Goal: Information Seeking & Learning: Check status

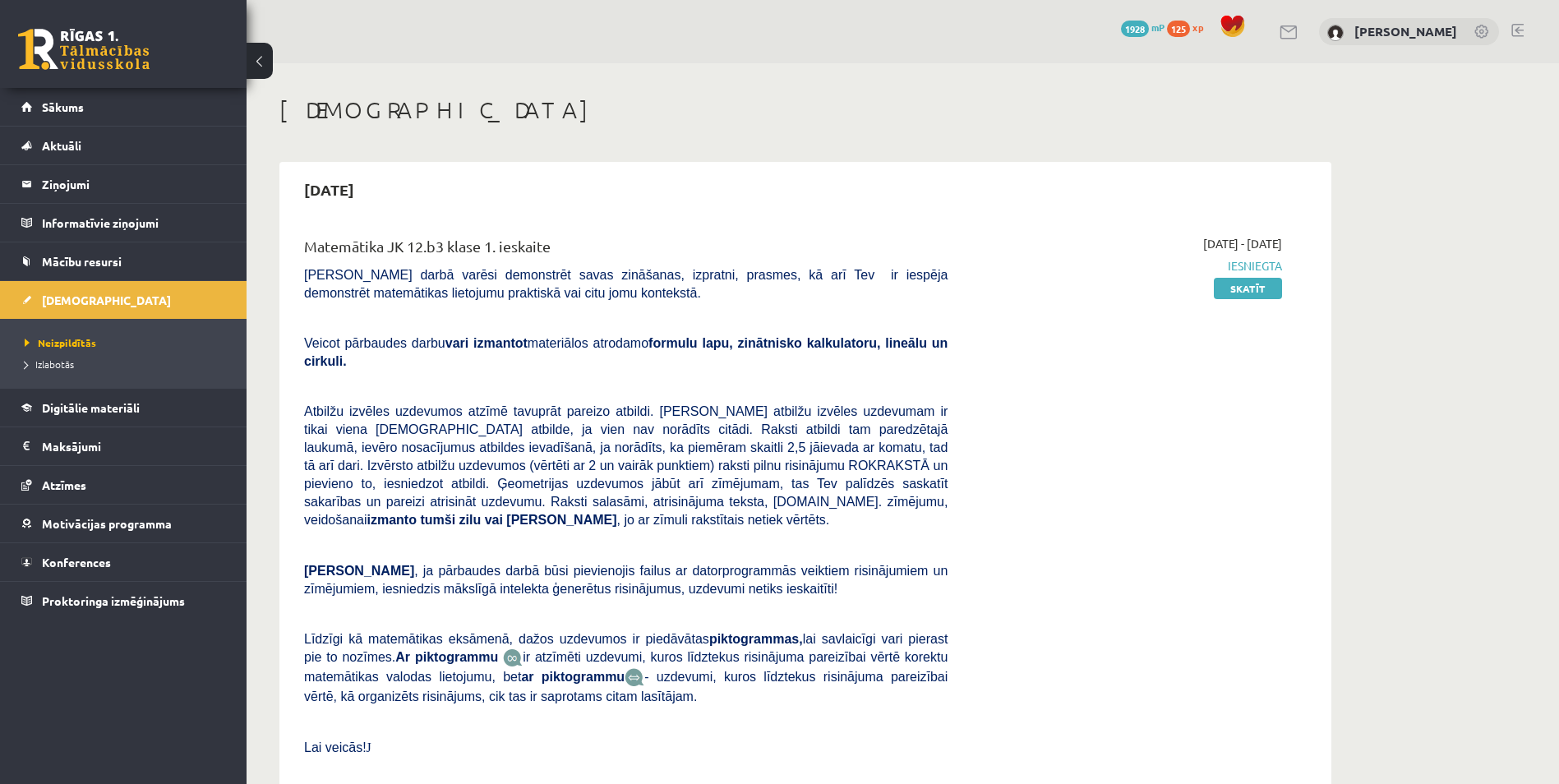
scroll to position [931, 0]
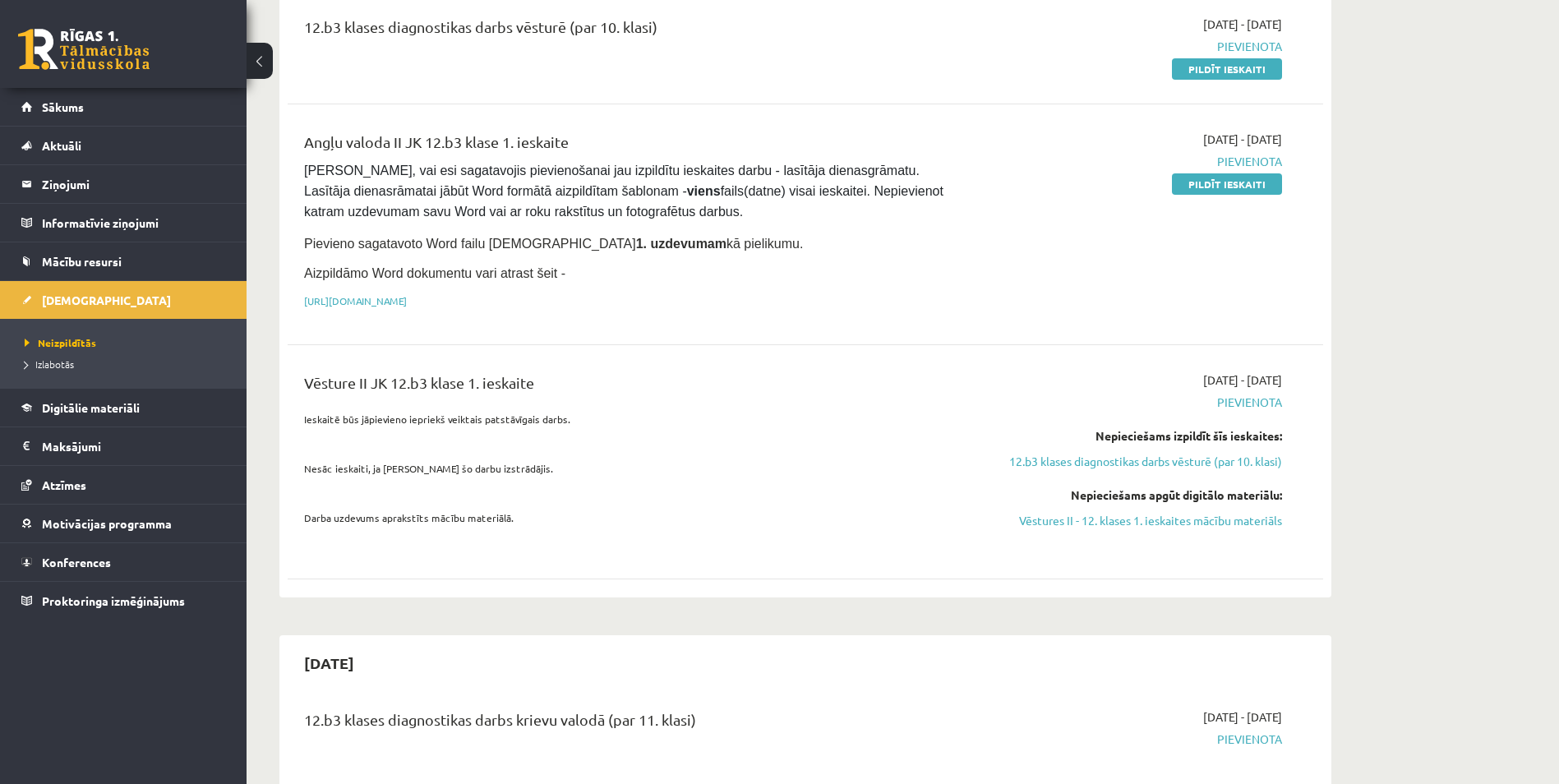
click at [517, 36] on div "12.b3 klases diagnostikas darbs vēsturē (par 10. klasi)" at bounding box center [626, 46] width 669 height 61
click at [397, 50] on div "12.b3 klases diagnostikas darbs vēsturē (par 10. klasi) [DATE] - [DATE] [GEOGRA…" at bounding box center [806, 46] width 1036 height 94
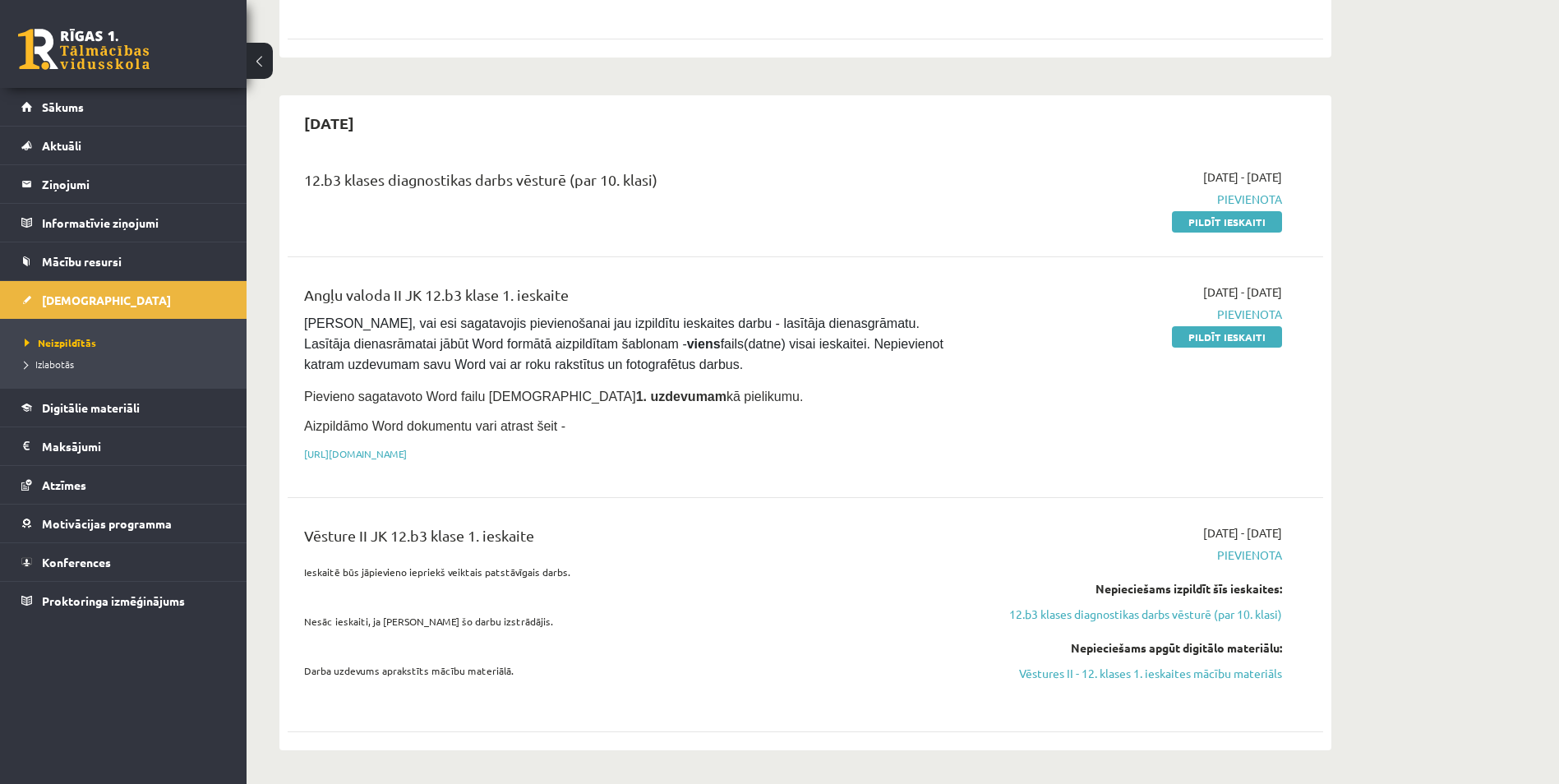
scroll to position [739, 0]
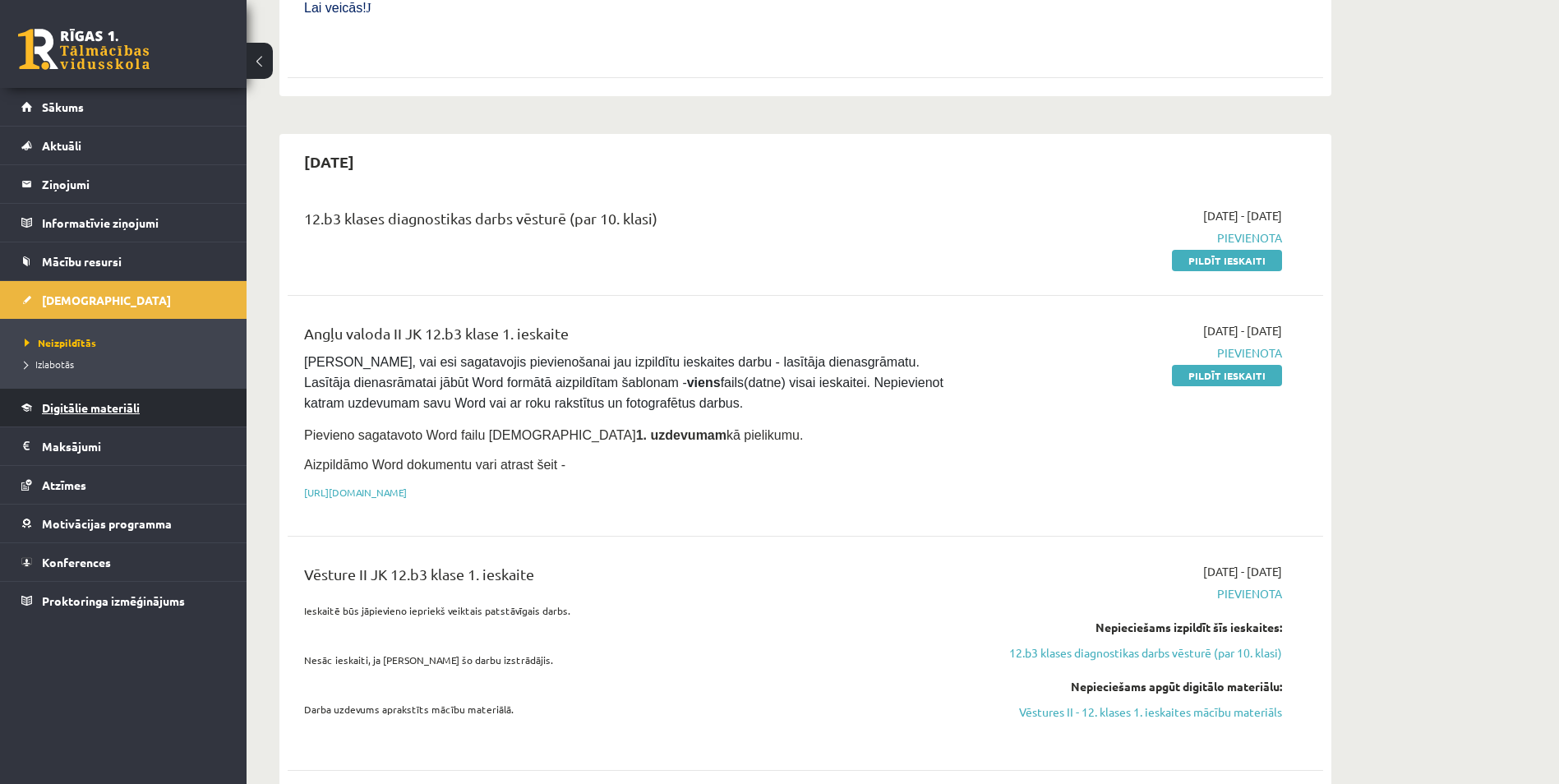
click at [97, 400] on link "Digitālie materiāli" at bounding box center [123, 407] width 205 height 38
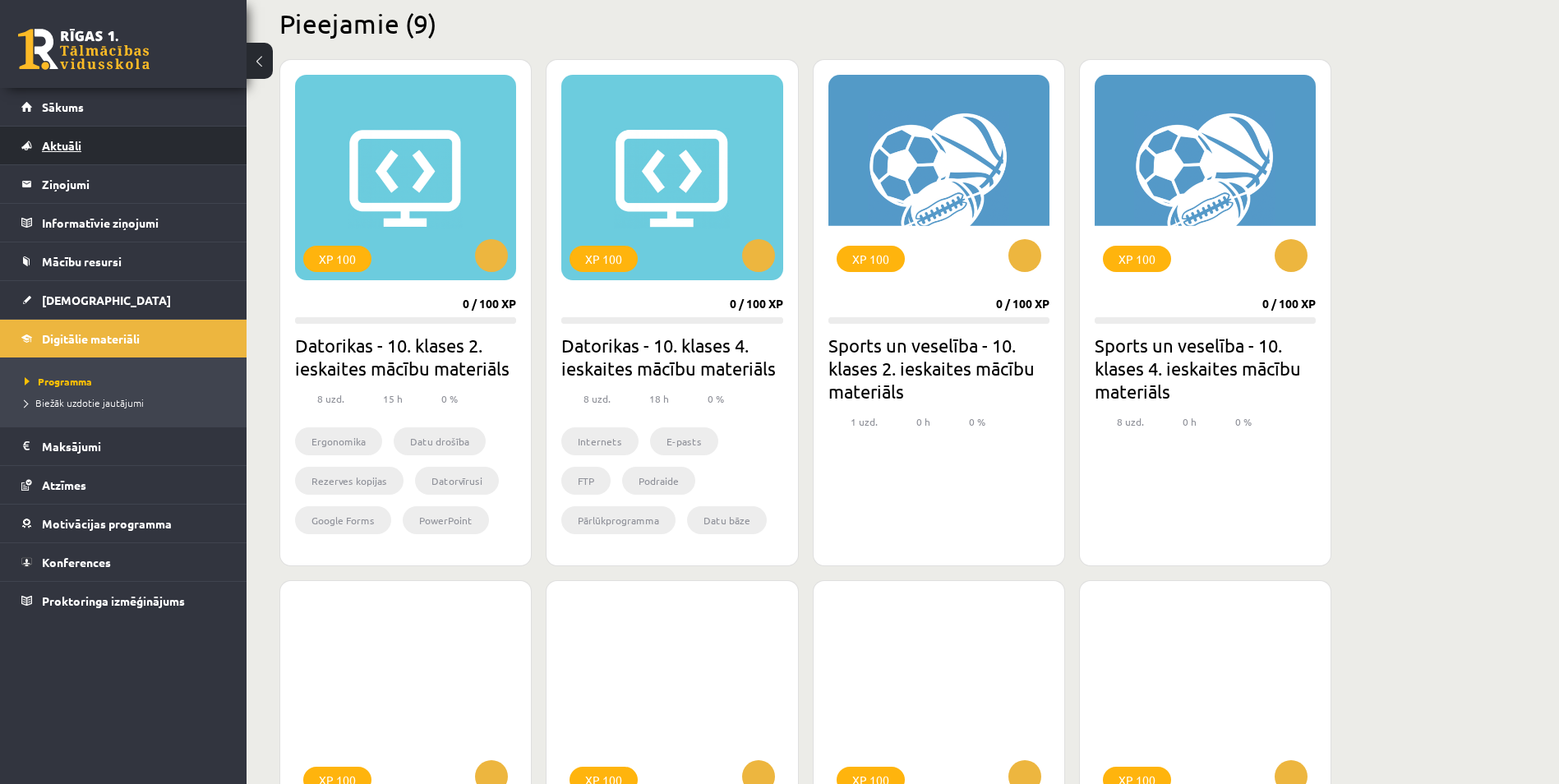
scroll to position [384, 0]
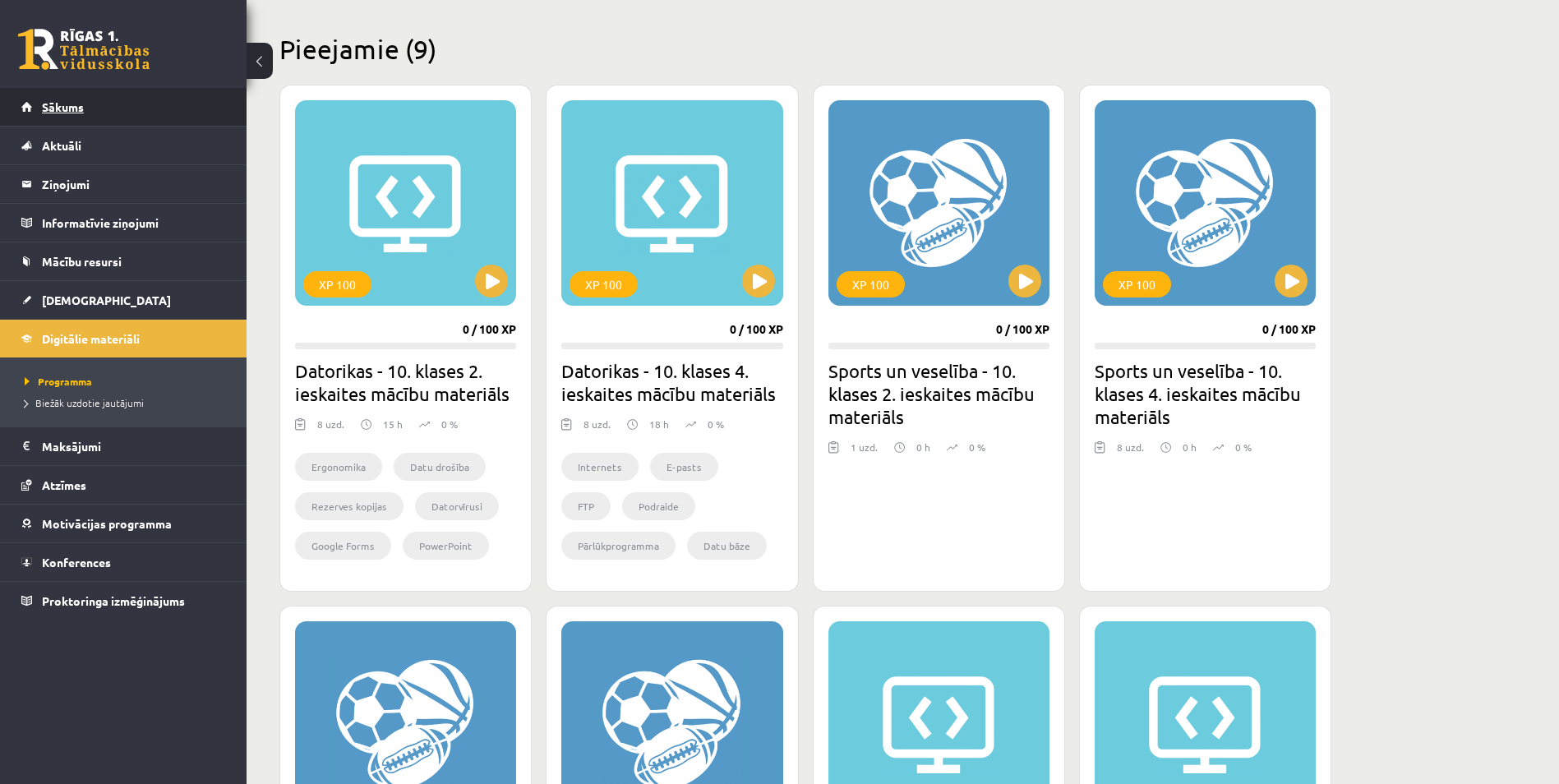
click at [110, 107] on link "Sākums" at bounding box center [123, 106] width 205 height 38
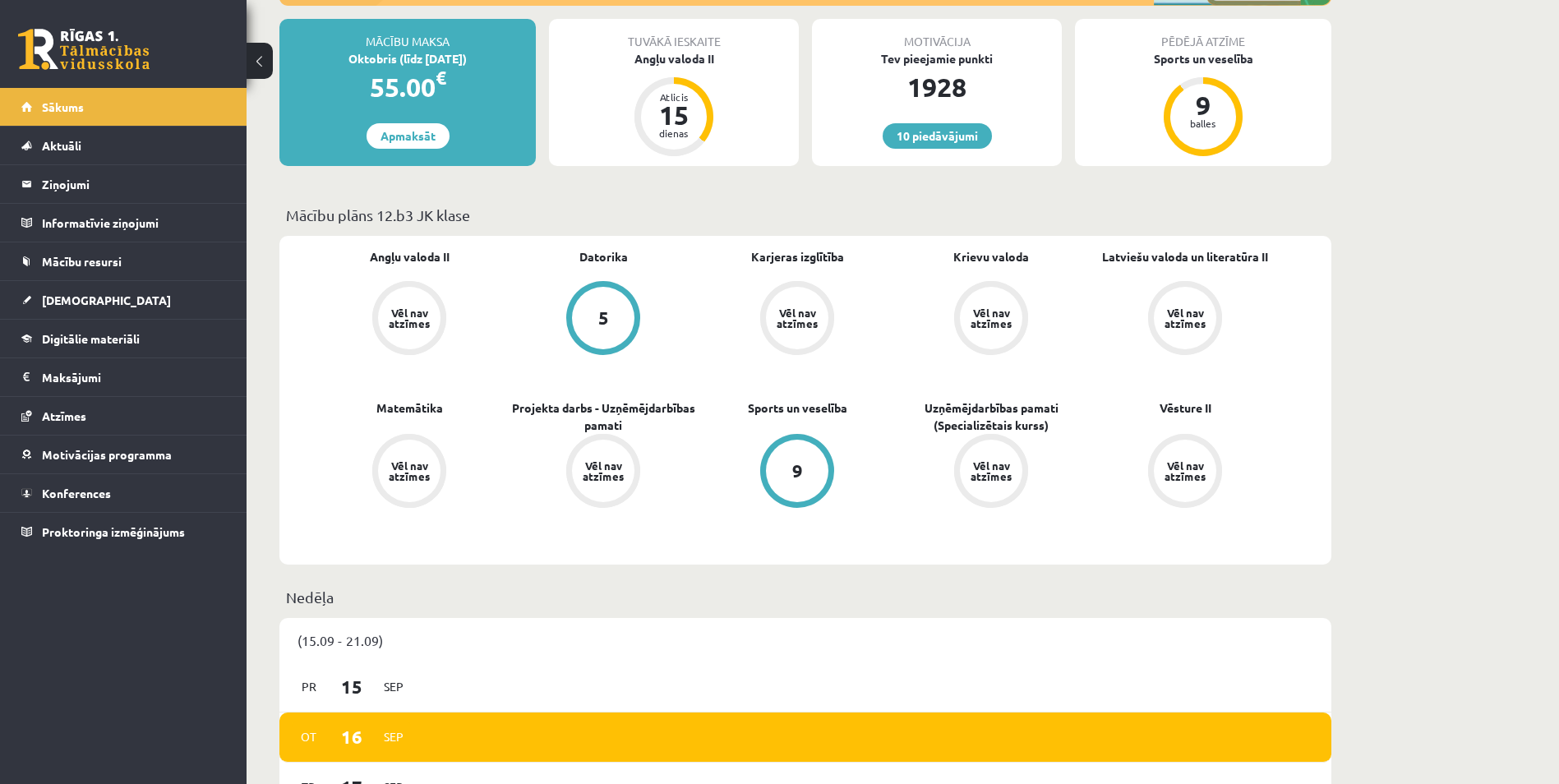
scroll to position [301, 0]
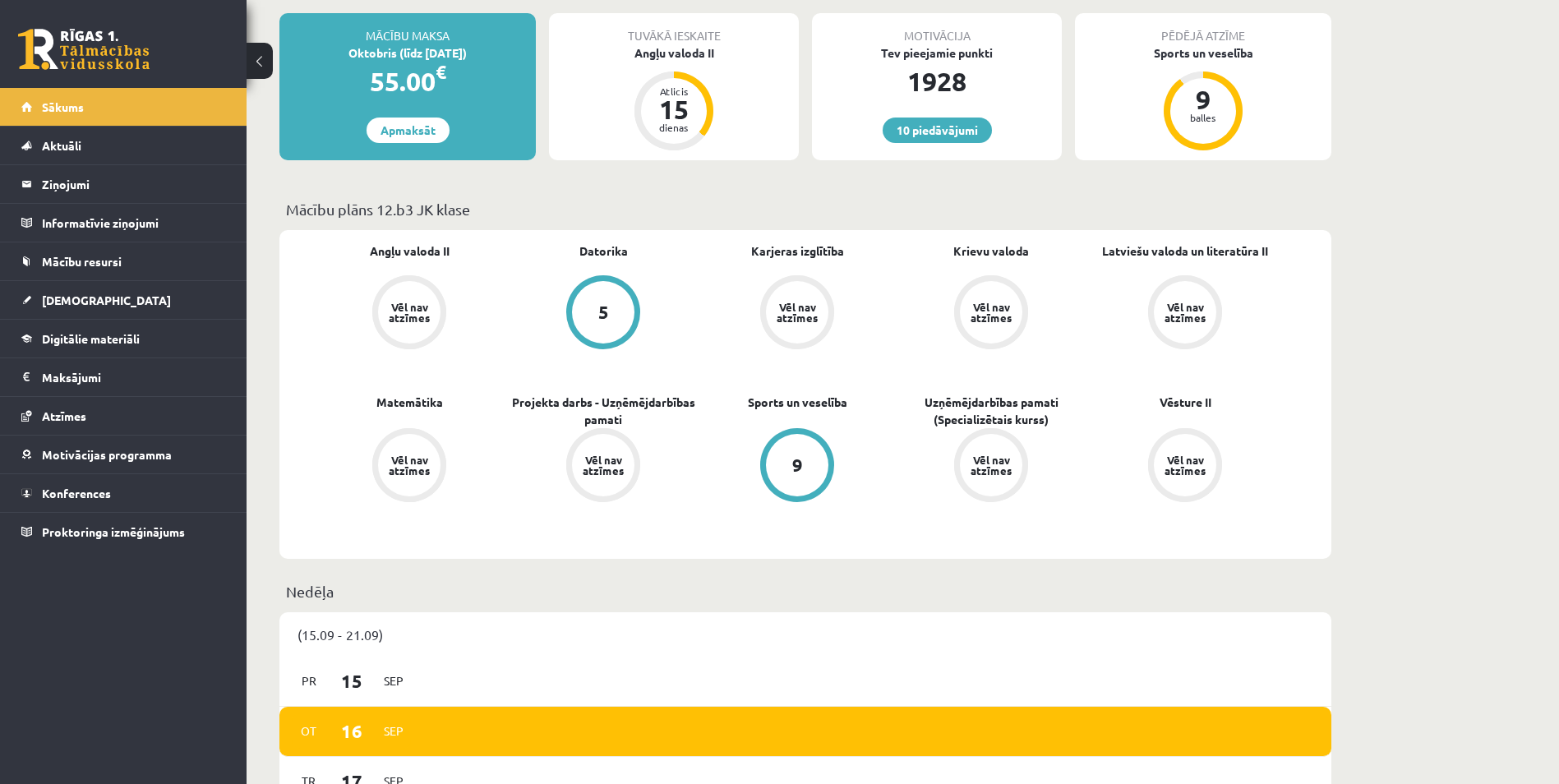
click at [1002, 429] on div "Vēl nav atzīmes" at bounding box center [991, 465] width 74 height 74
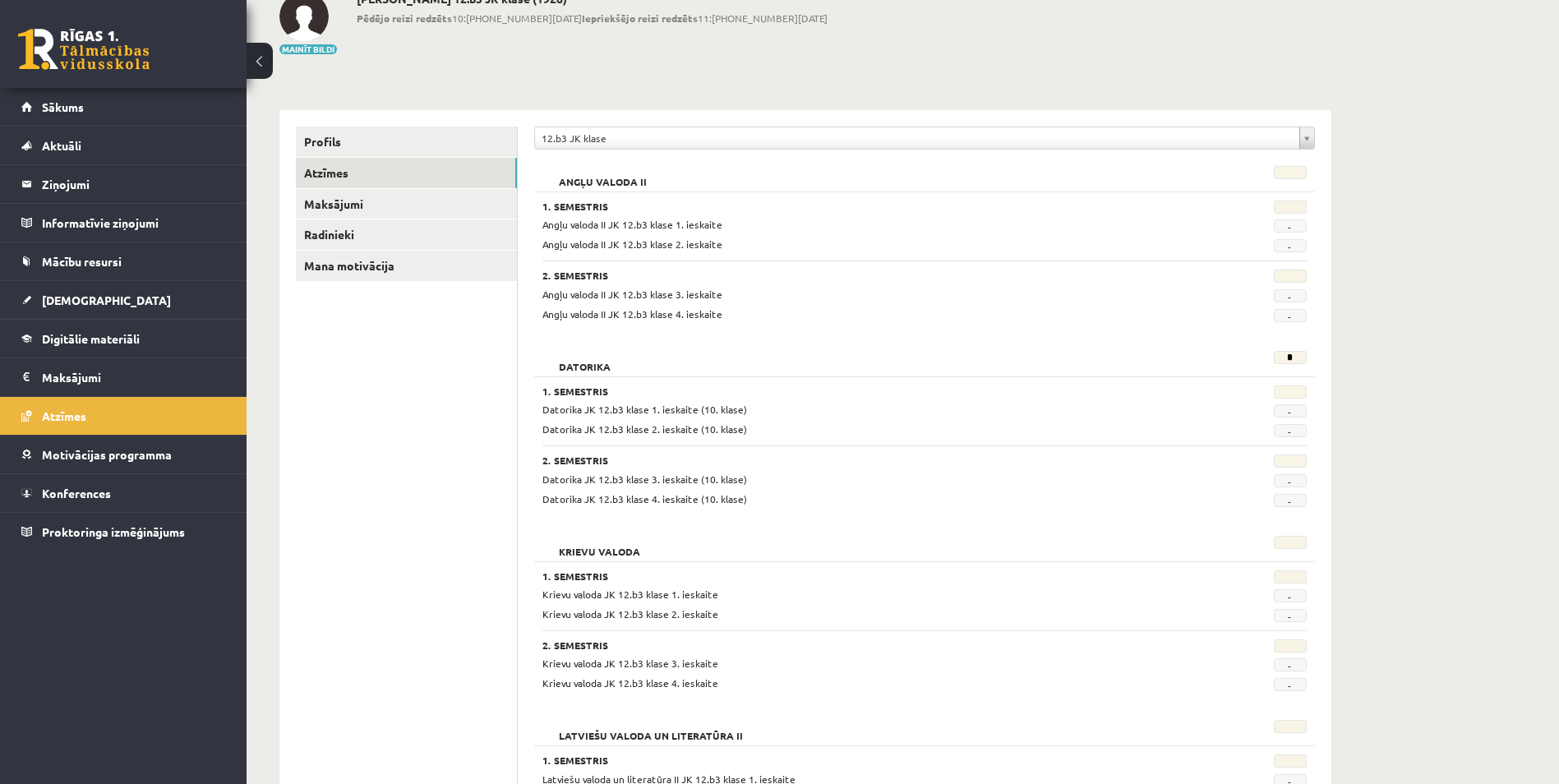
scroll to position [109, 0]
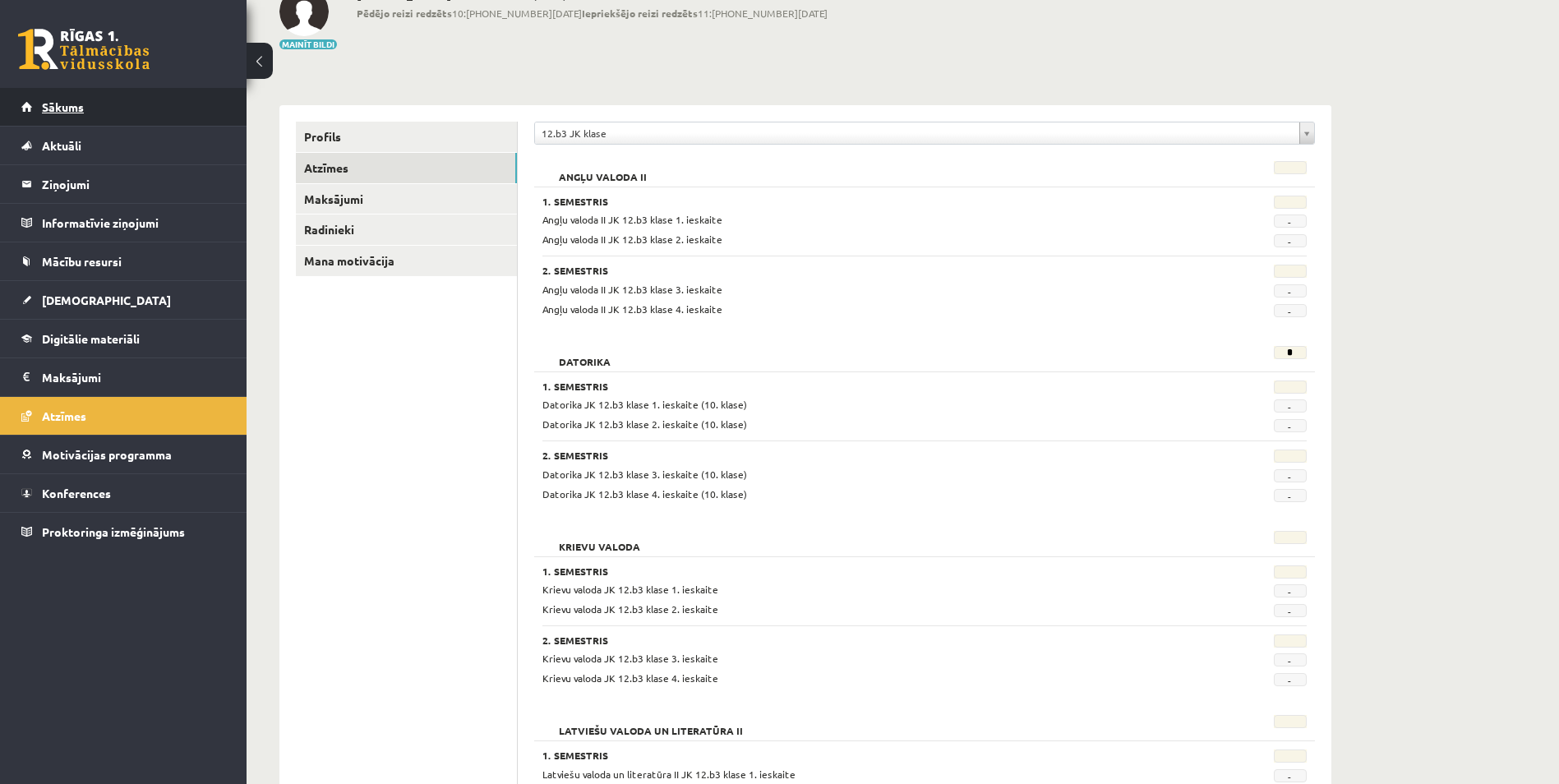
click at [83, 111] on span "Sākums" at bounding box center [62, 106] width 42 height 15
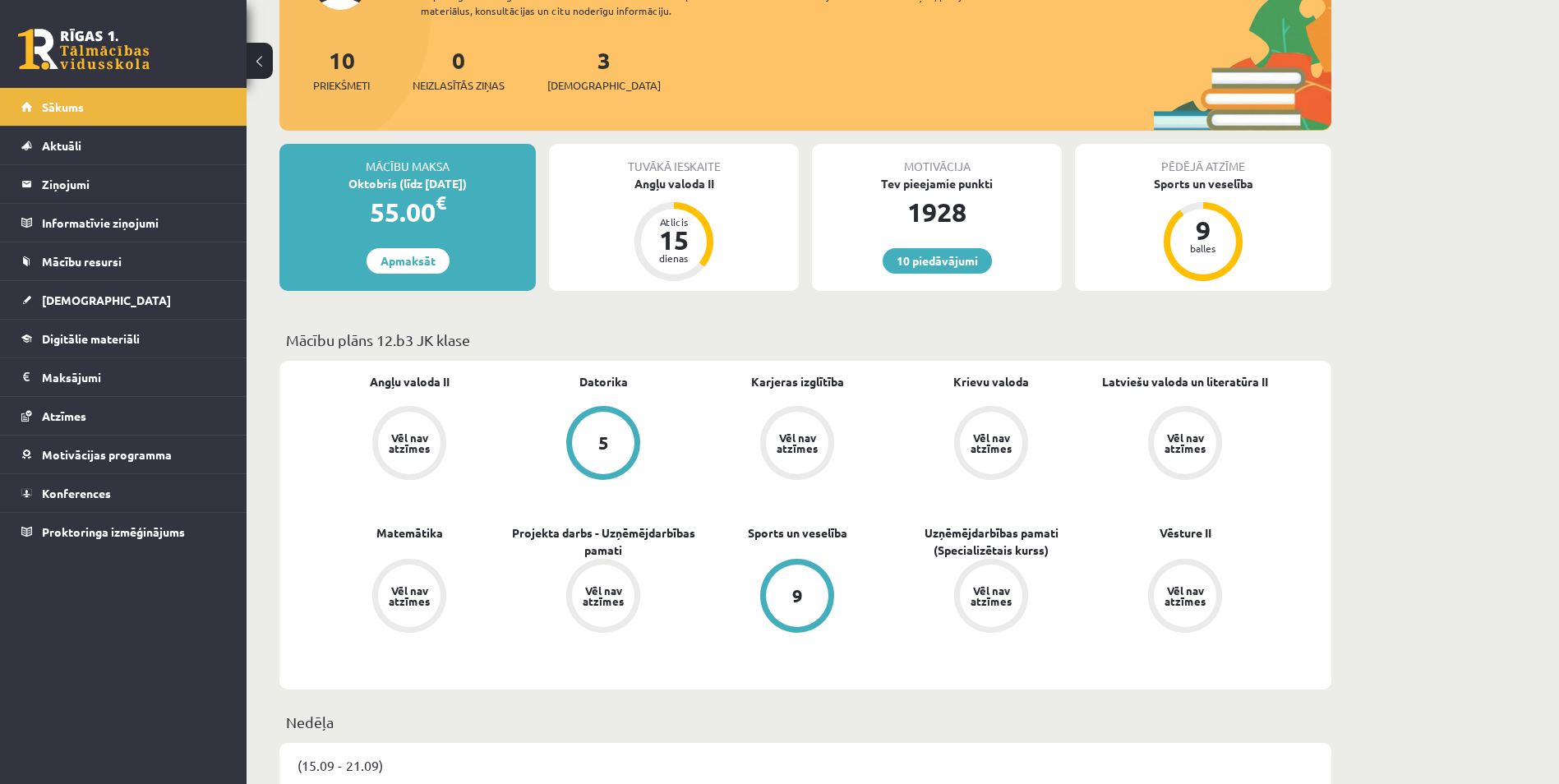
scroll to position [191, 0]
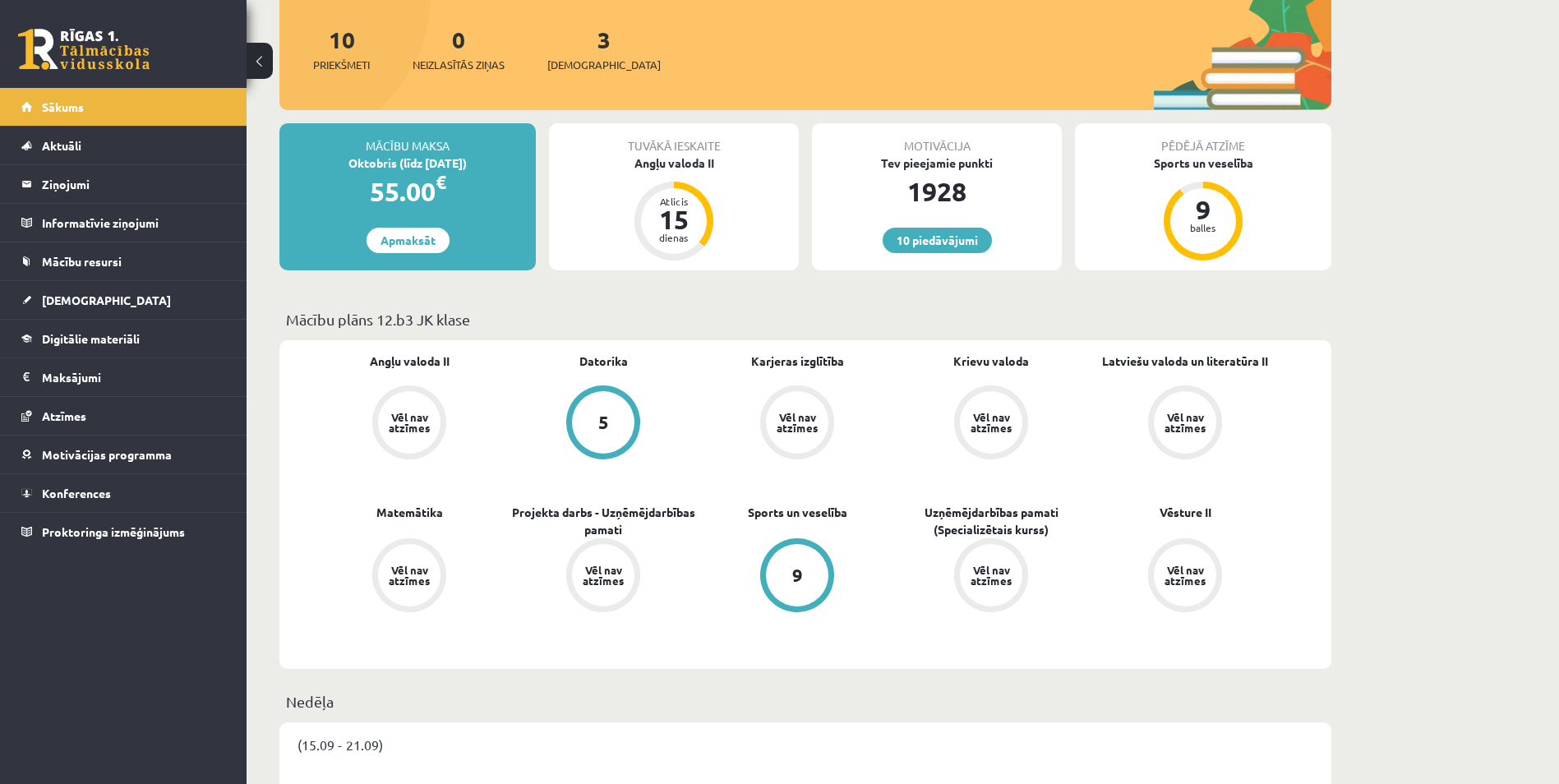
click at [296, 255] on div "Mācību maksa Oktobris (līdz [DATE]) 55.00 € Apmaksāt" at bounding box center [408, 196] width 257 height 147
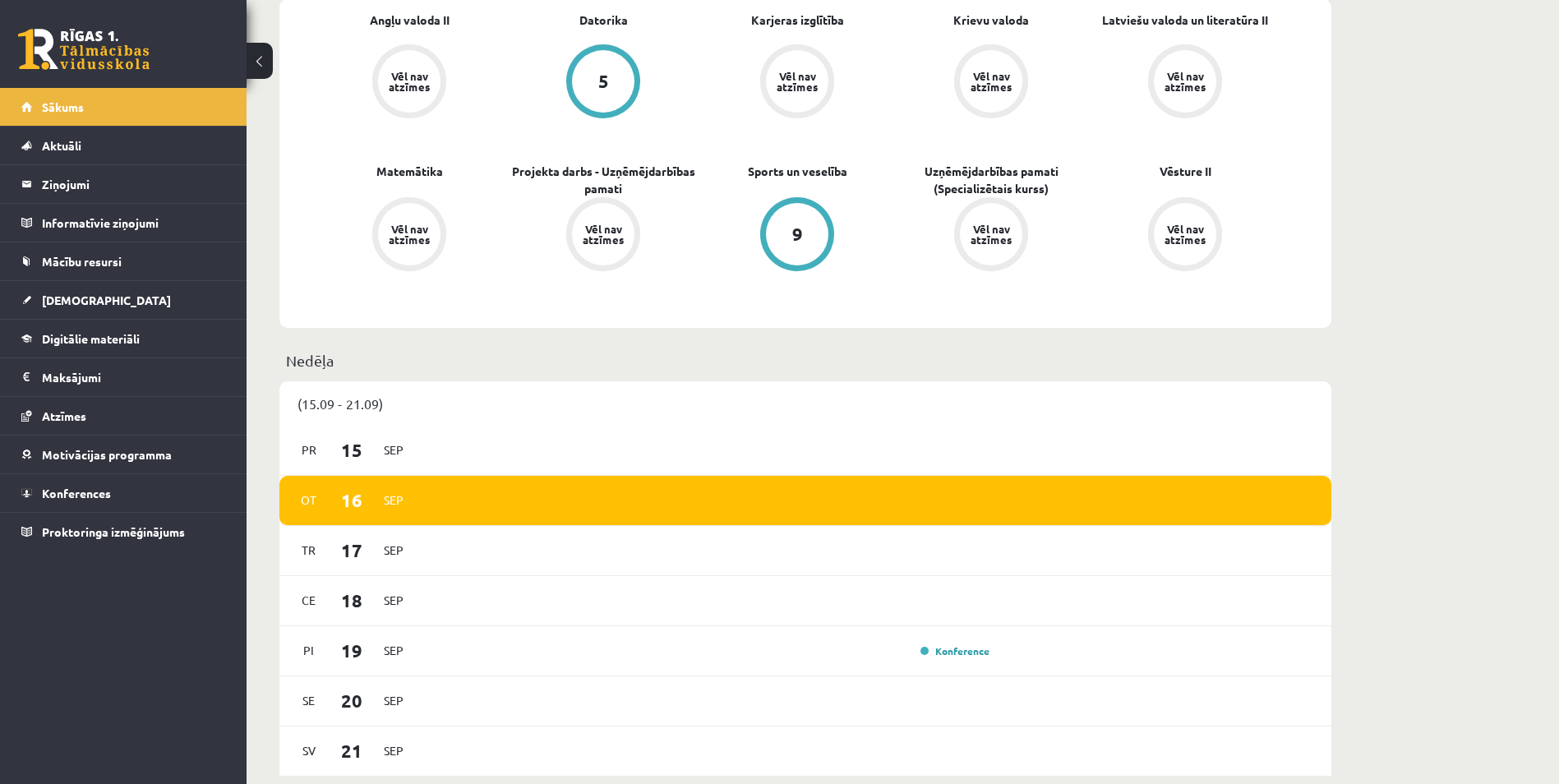
scroll to position [548, 0]
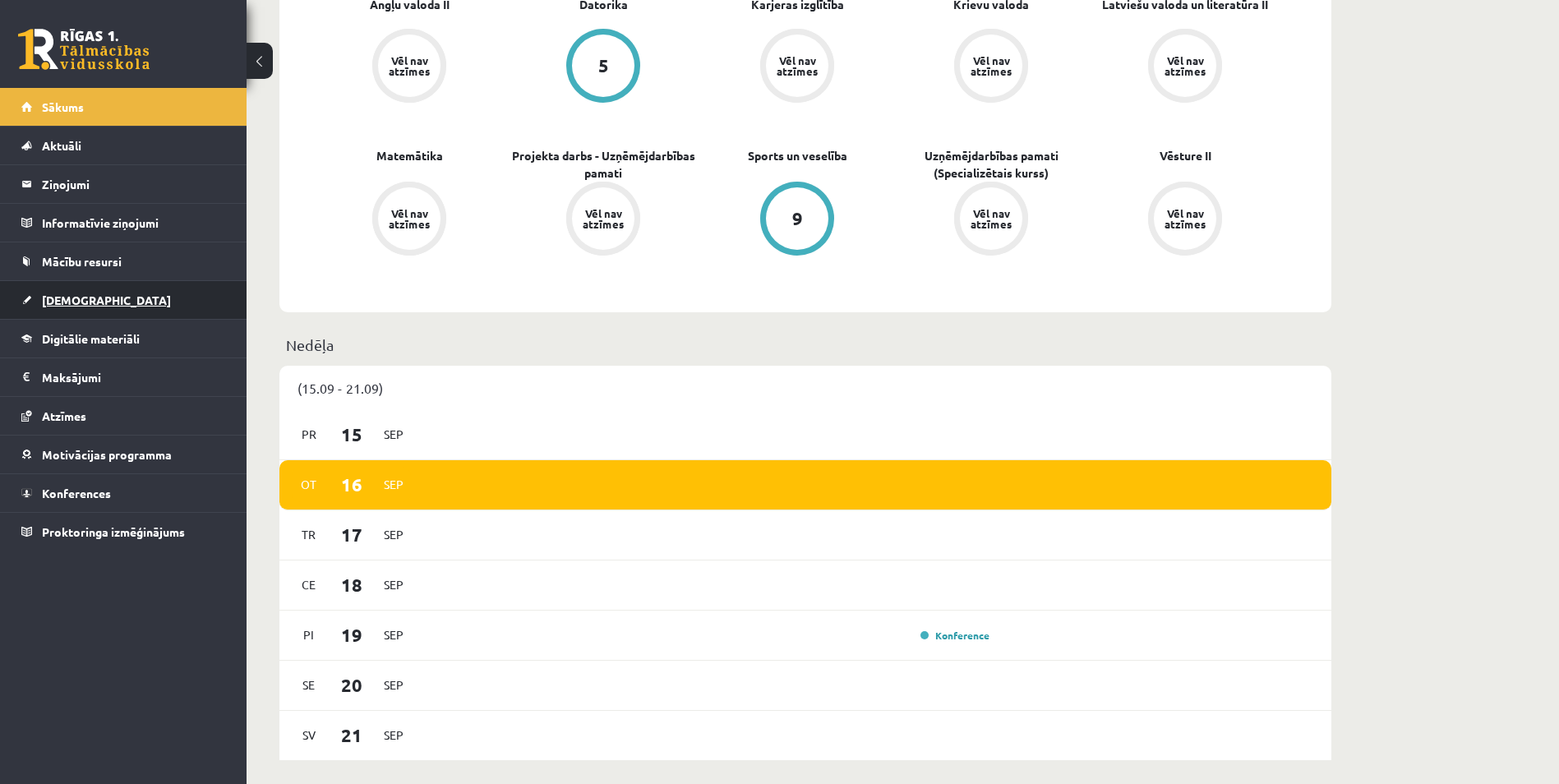
click at [142, 296] on link "[DEMOGRAPHIC_DATA]" at bounding box center [123, 299] width 205 height 38
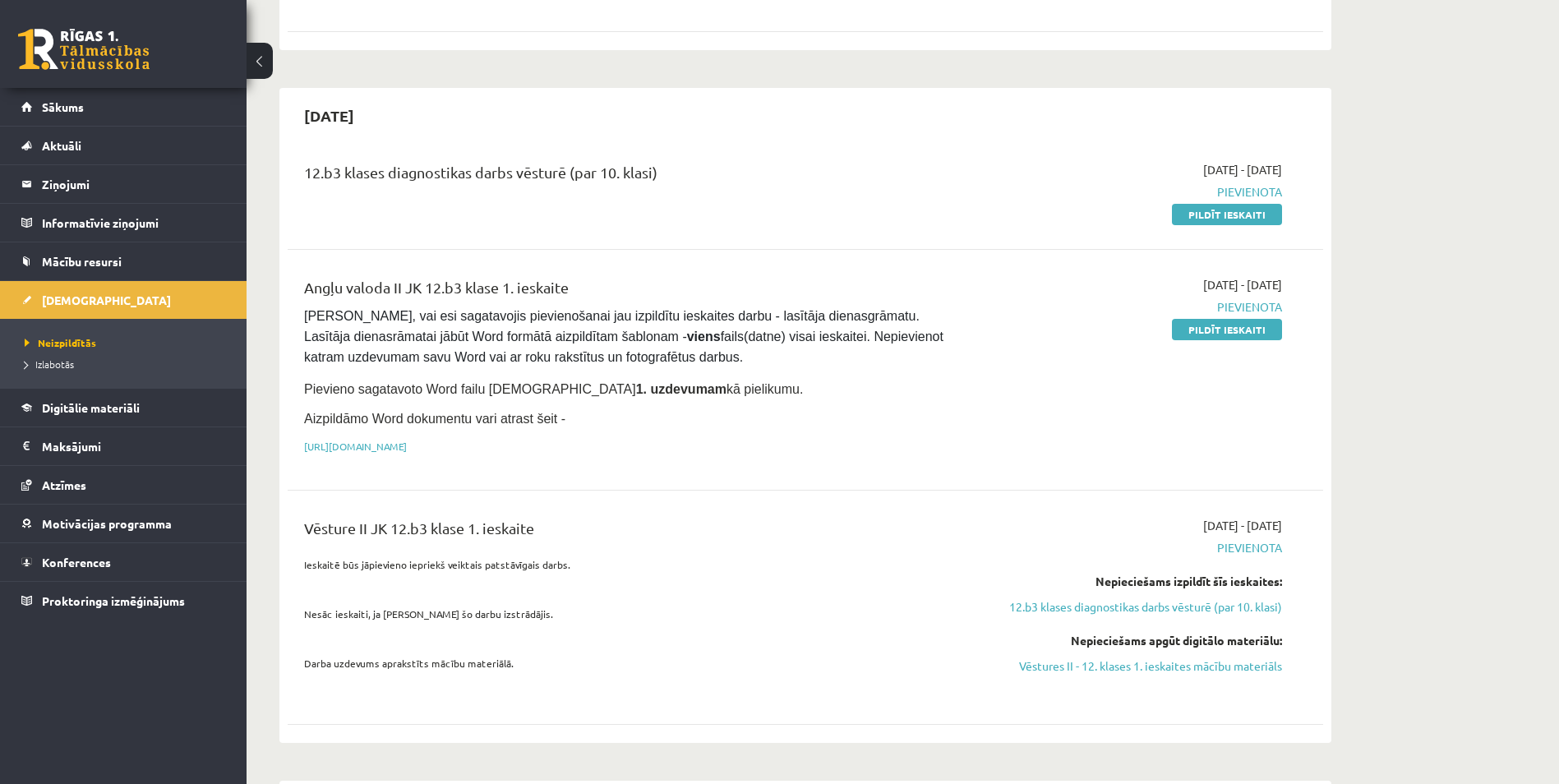
scroll to position [795, 0]
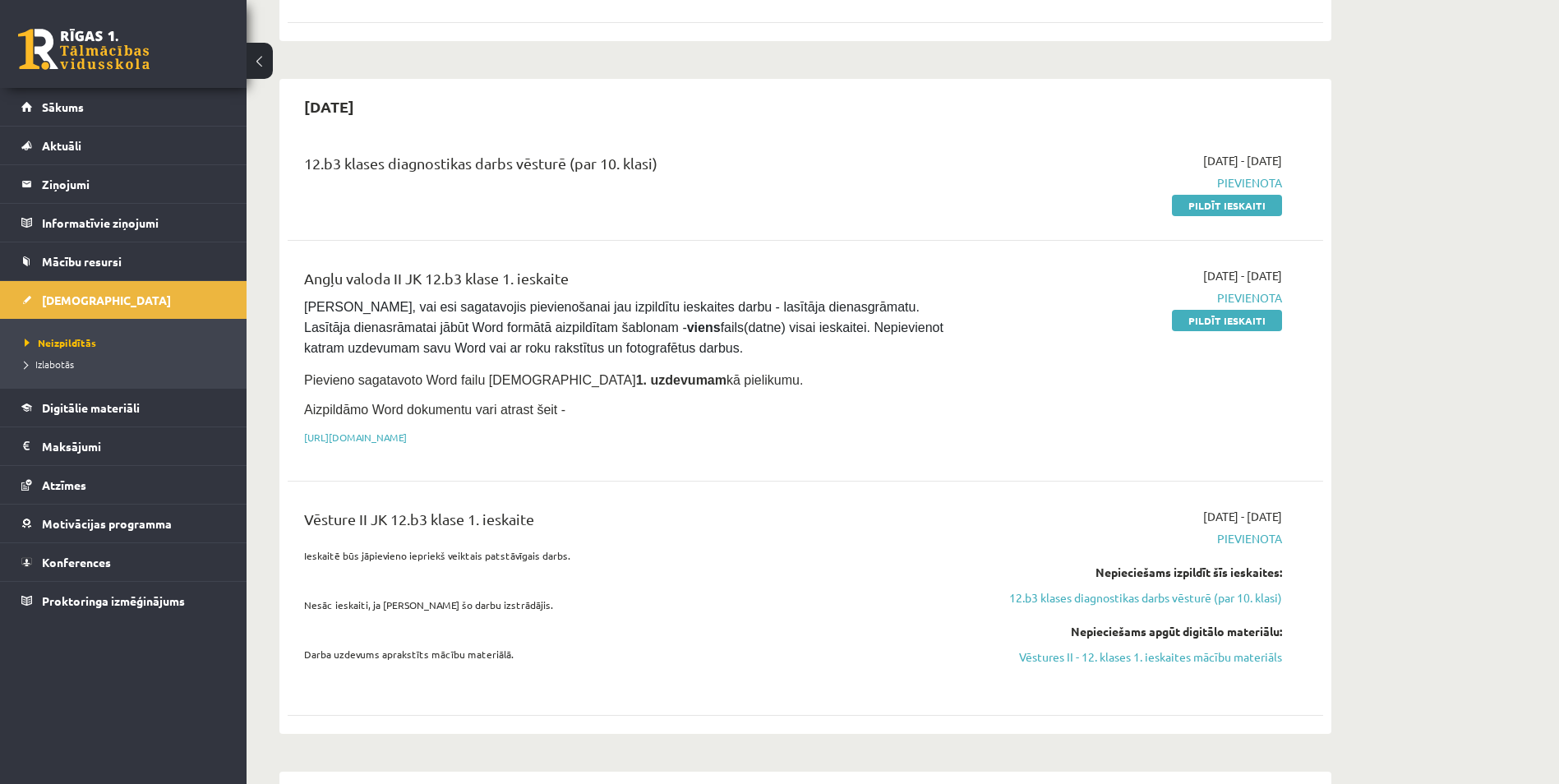
click at [1088, 152] on div "[DATE] - [DATE] [GEOGRAPHIC_DATA] Pildīt ieskaiti" at bounding box center [1127, 182] width 334 height 61
click at [1036, 191] on div "12.b3 klases diagnostikas darbs vēsturē (par 10. klasi) [DATE] - [DATE] [GEOGRA…" at bounding box center [806, 430] width 1036 height 590
